Goal: Task Accomplishment & Management: Complete application form

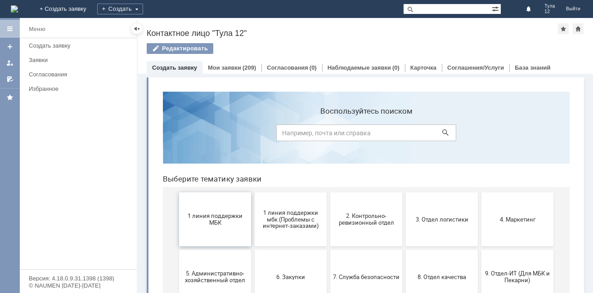
click at [213, 231] on button "1 линия поддержки МБК" at bounding box center [215, 219] width 72 height 54
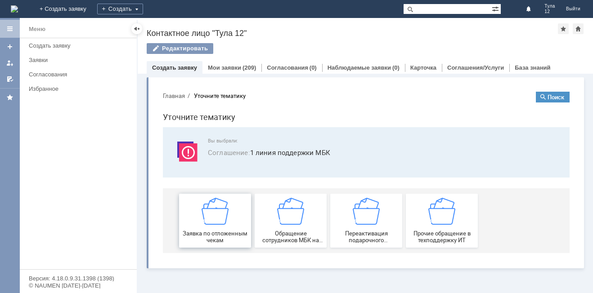
click at [230, 223] on div "Заявка по отложенным чекам" at bounding box center [215, 221] width 67 height 46
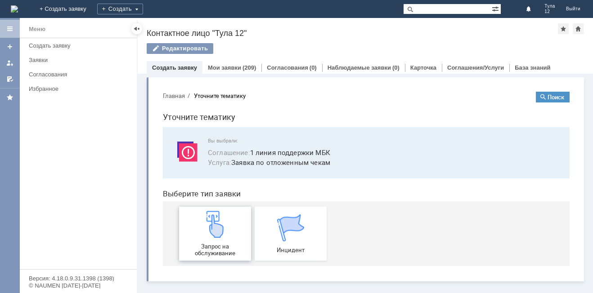
click at [230, 225] on div "Запрос на обслуживание" at bounding box center [215, 234] width 67 height 46
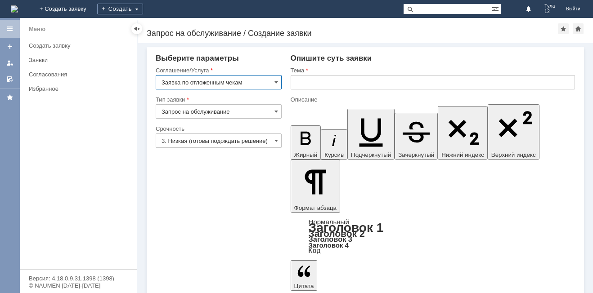
click at [318, 81] on input "text" at bounding box center [432, 82] width 284 height 14
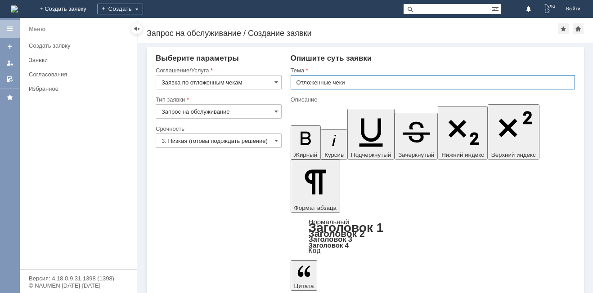
type input "Отложенные чеки"
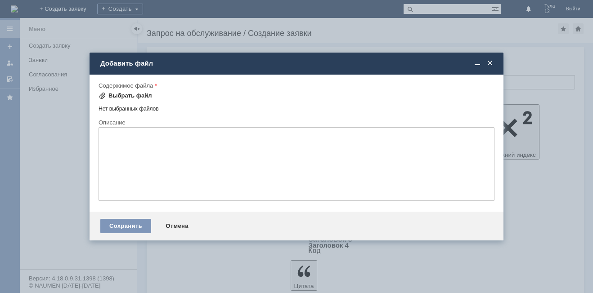
click at [125, 93] on div "Выбрать файл" at bounding box center [130, 95] width 44 height 7
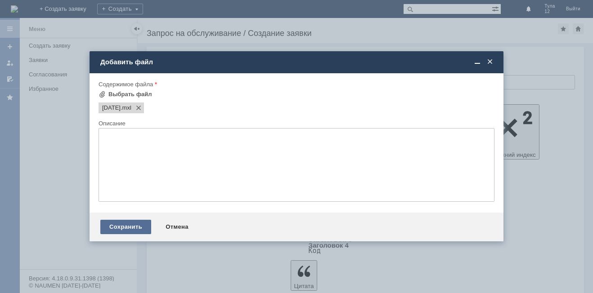
click at [125, 228] on div "Сохранить" at bounding box center [125, 227] width 51 height 14
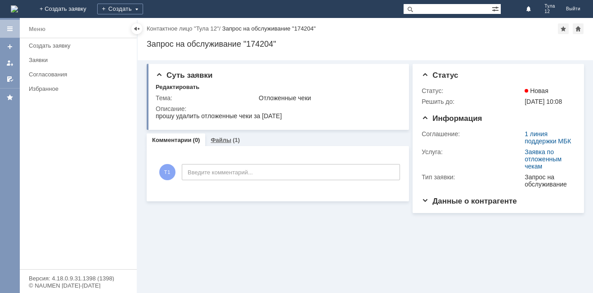
click at [229, 141] on div "Файлы (1)" at bounding box center [224, 140] width 29 height 6
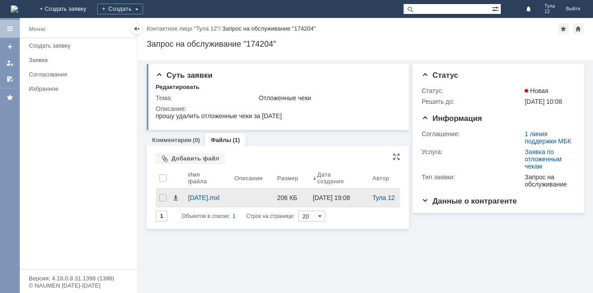
click at [180, 199] on div at bounding box center [177, 198] width 11 height 18
click at [178, 199] on span at bounding box center [175, 197] width 7 height 7
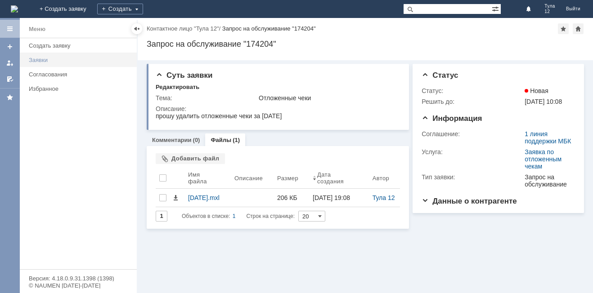
click at [55, 60] on div "Заявки" at bounding box center [80, 60] width 103 height 7
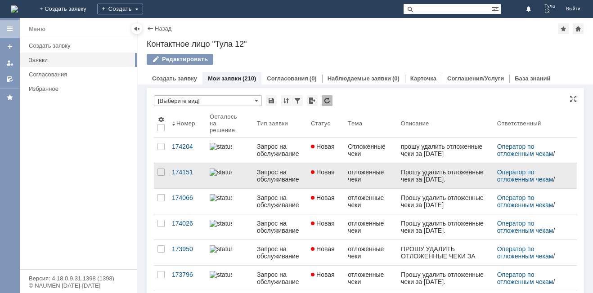
click at [262, 179] on div "Запрос на обслуживание" at bounding box center [280, 176] width 47 height 14
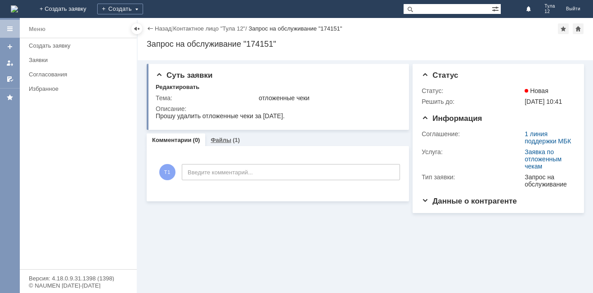
click at [220, 140] on link "Файлы" at bounding box center [220, 140] width 21 height 7
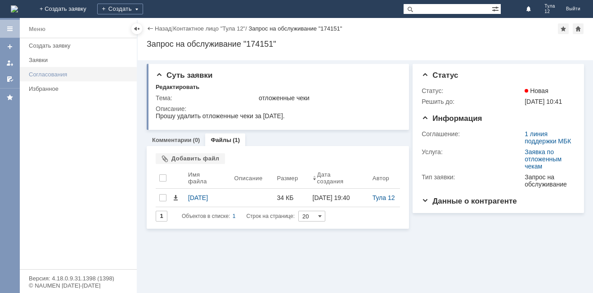
click at [67, 76] on div "Согласования" at bounding box center [80, 74] width 103 height 7
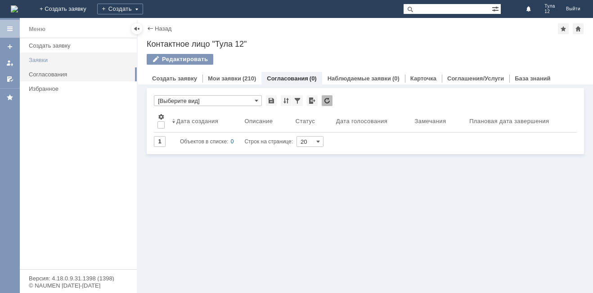
click at [71, 61] on div "Заявки" at bounding box center [80, 60] width 103 height 7
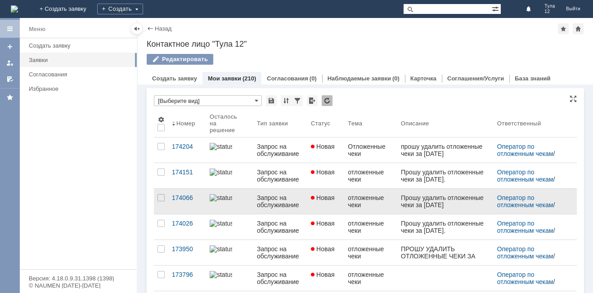
click at [275, 202] on div "Запрос на обслуживание" at bounding box center [280, 201] width 47 height 14
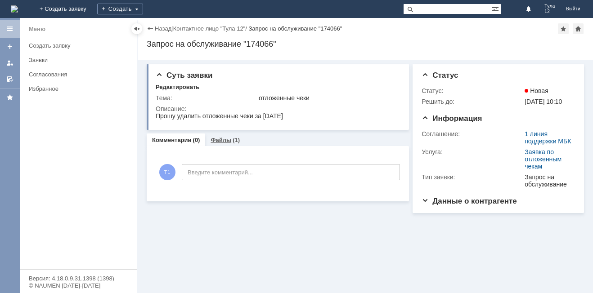
click at [220, 138] on link "Файлы" at bounding box center [220, 140] width 21 height 7
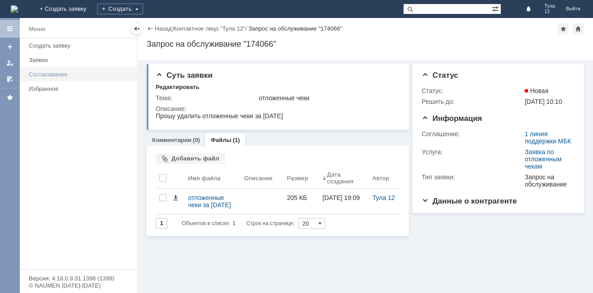
click at [45, 76] on div "Согласования" at bounding box center [80, 74] width 103 height 7
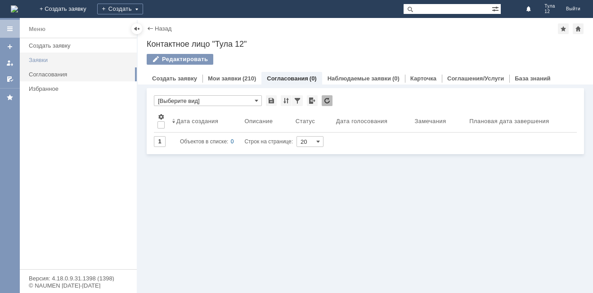
click at [48, 62] on div "Заявки" at bounding box center [80, 60] width 103 height 7
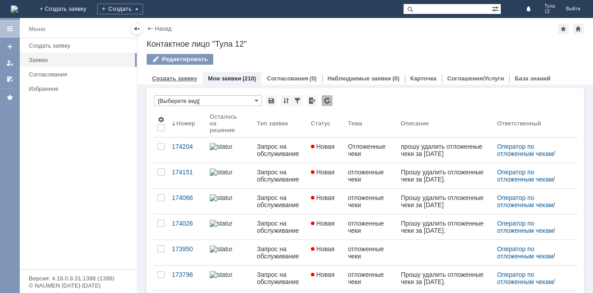
click at [170, 76] on link "Создать заявку" at bounding box center [174, 78] width 45 height 7
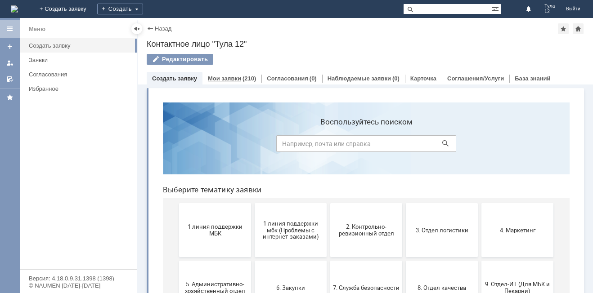
click at [231, 76] on link "Мои заявки" at bounding box center [224, 78] width 33 height 7
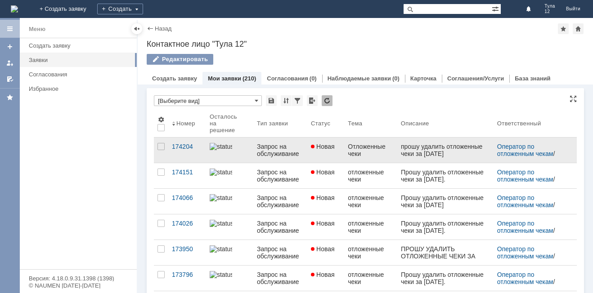
click at [318, 141] on link "Новая" at bounding box center [325, 150] width 37 height 25
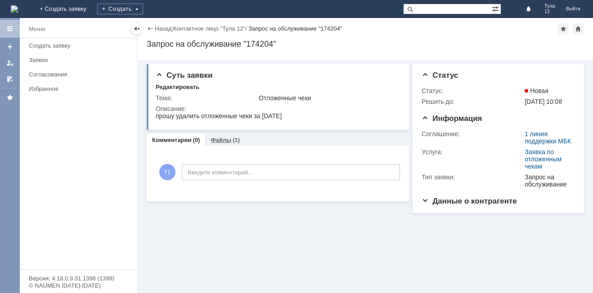
click at [224, 135] on div "Файлы (1)" at bounding box center [225, 140] width 40 height 13
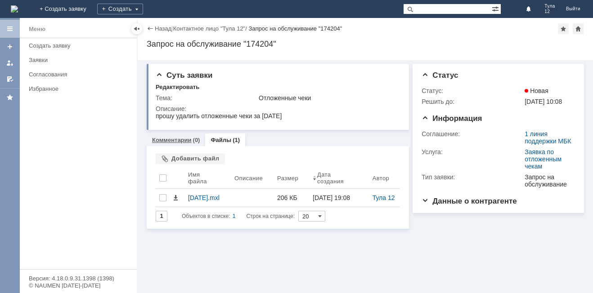
click at [165, 144] on div "Комментарии (0)" at bounding box center [176, 140] width 58 height 13
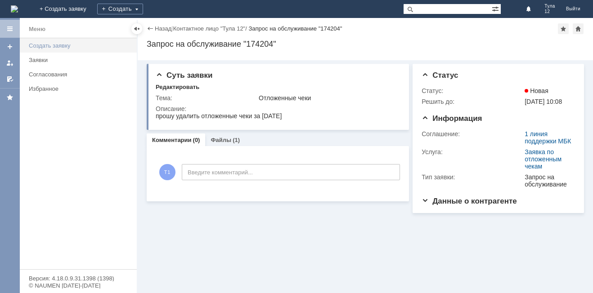
click at [59, 44] on div "Создать заявку" at bounding box center [80, 45] width 103 height 7
